Goal: Transaction & Acquisition: Obtain resource

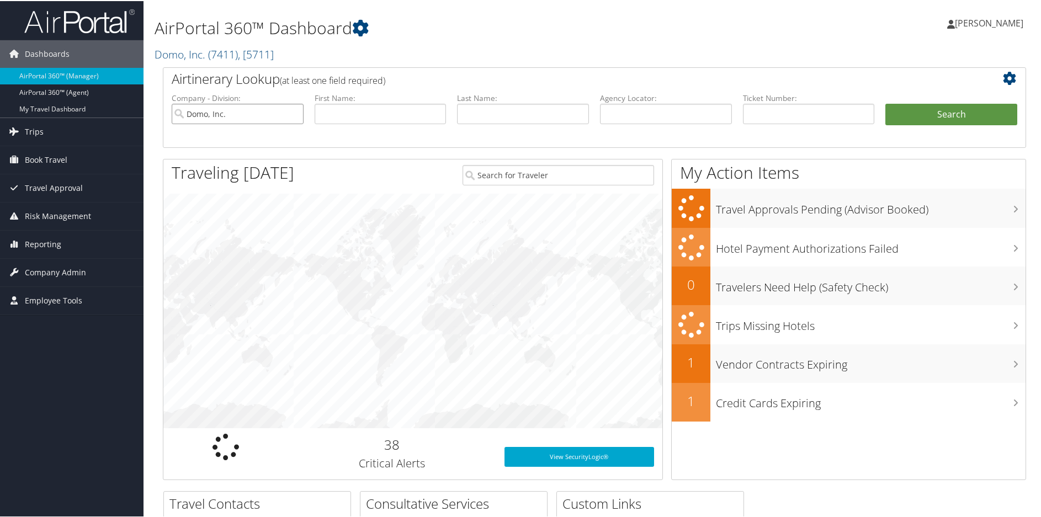
click at [292, 114] on input "Domo, Inc." at bounding box center [238, 113] width 132 height 20
drag, startPoint x: 629, startPoint y: 115, endPoint x: 630, endPoint y: 110, distance: 5.6
click at [629, 115] on input "text" at bounding box center [666, 113] width 132 height 20
paste input "DKWW14"
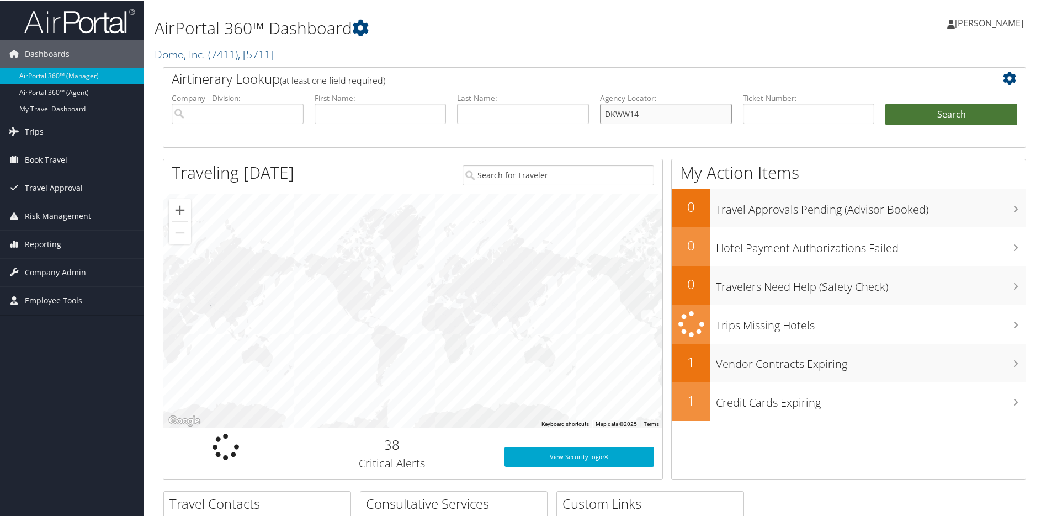
type input "DKWW14"
click at [928, 118] on button "Search" at bounding box center [952, 114] width 132 height 22
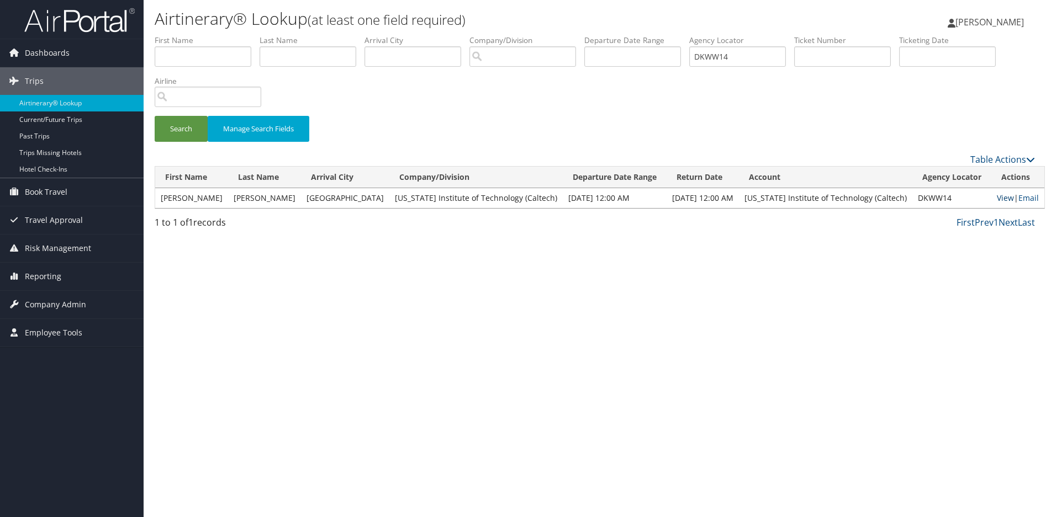
click at [997, 193] on link "View" at bounding box center [1005, 198] width 17 height 10
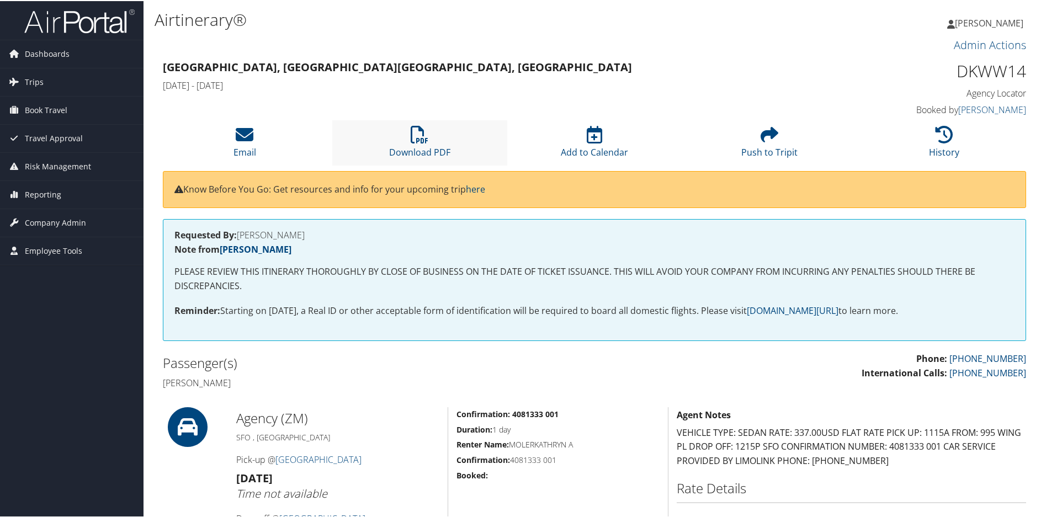
click at [430, 138] on li "Download PDF" at bounding box center [419, 141] width 175 height 45
